Goal: Task Accomplishment & Management: Complete application form

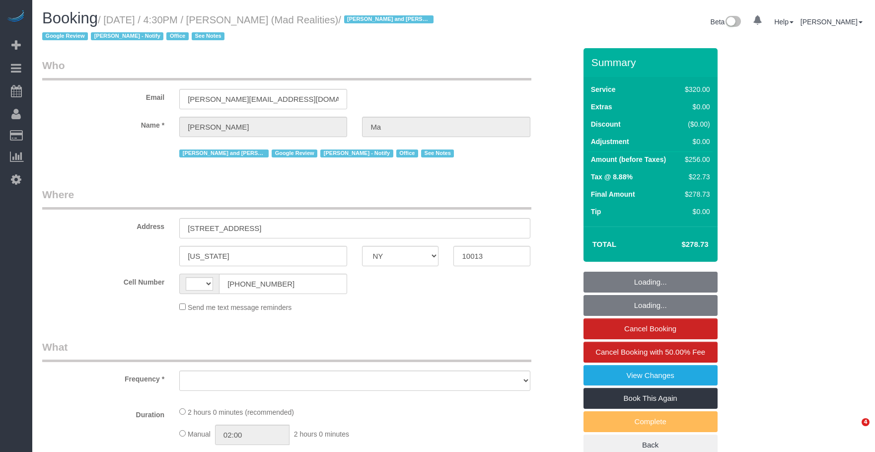
select select "NY"
select select "string:[GEOGRAPHIC_DATA]"
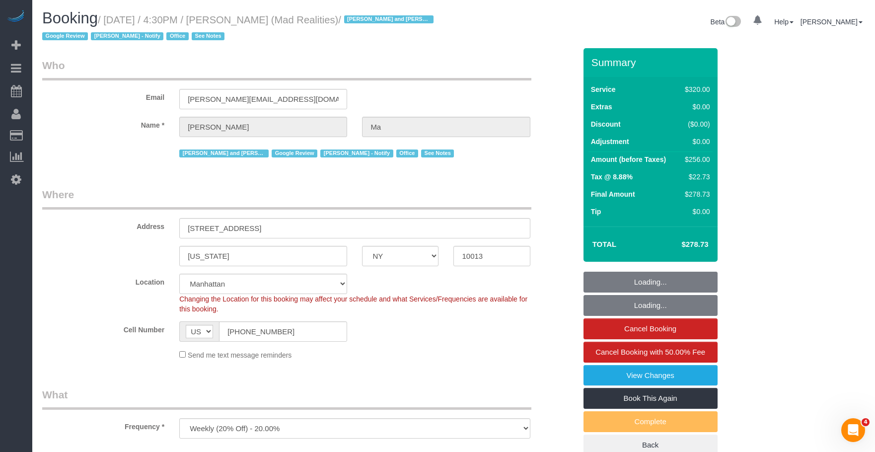
select select "object:1004"
select select "string:stripe-pm_1PsB1j4VGloSiKo7cb06islp"
select select "2"
select select "number:89"
select select "number:90"
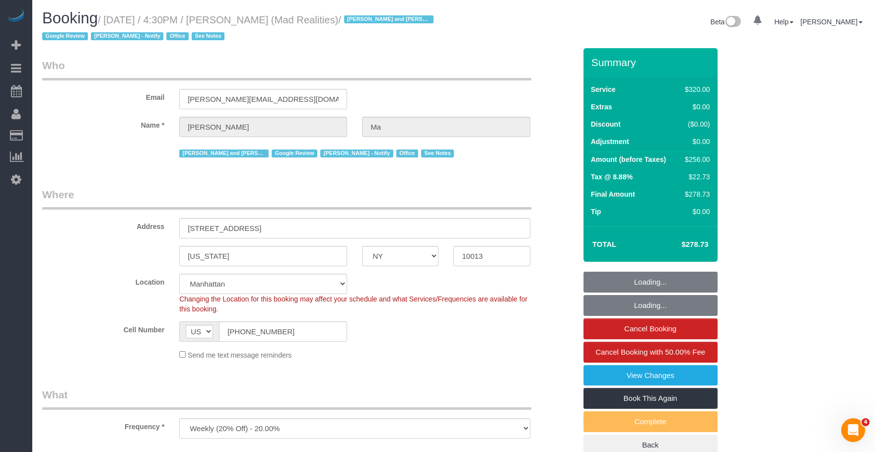
select select "number:15"
select select "number:7"
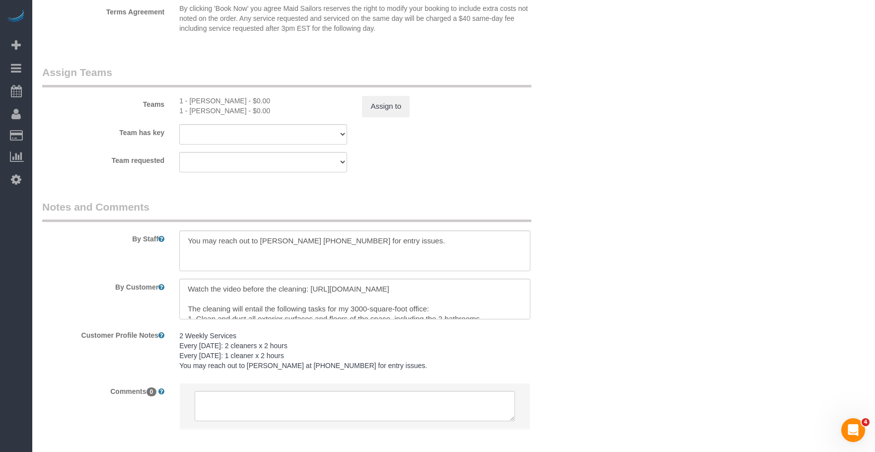
scroll to position [1226, 0]
